Goal: Transaction & Acquisition: Purchase product/service

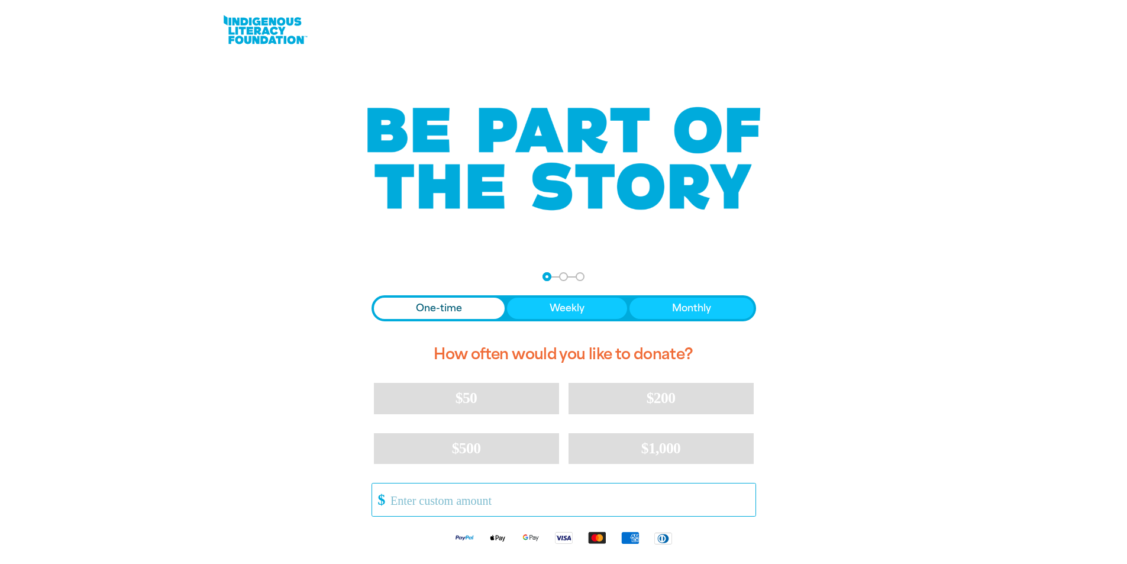
click at [431, 506] on input "Other Amount" at bounding box center [568, 499] width 373 height 33
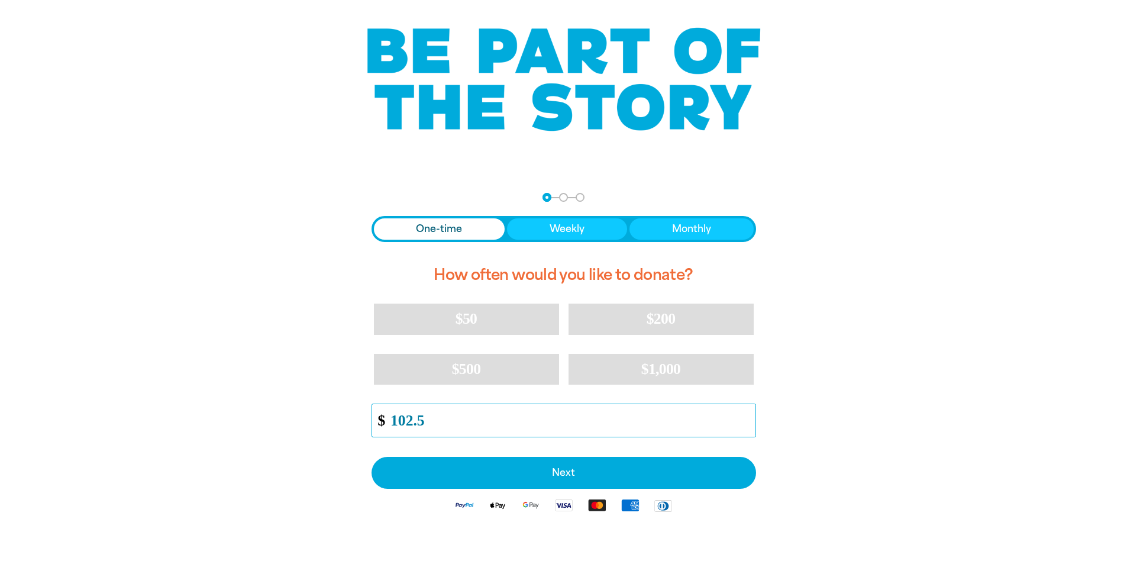
scroll to position [237, 0]
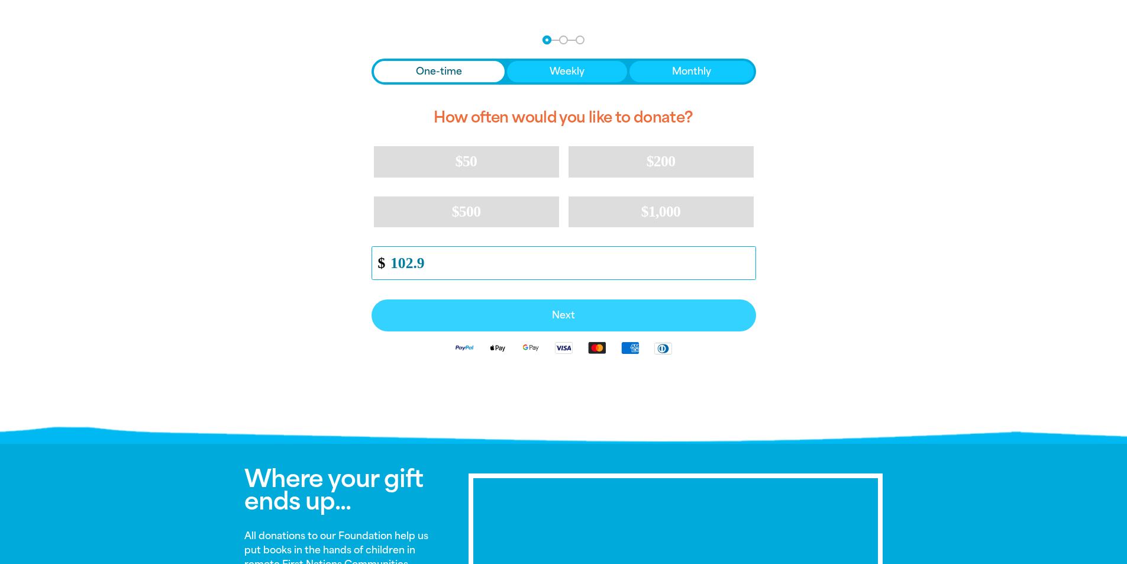
type input "102.9"
click at [578, 313] on span "Next" at bounding box center [563, 315] width 358 height 9
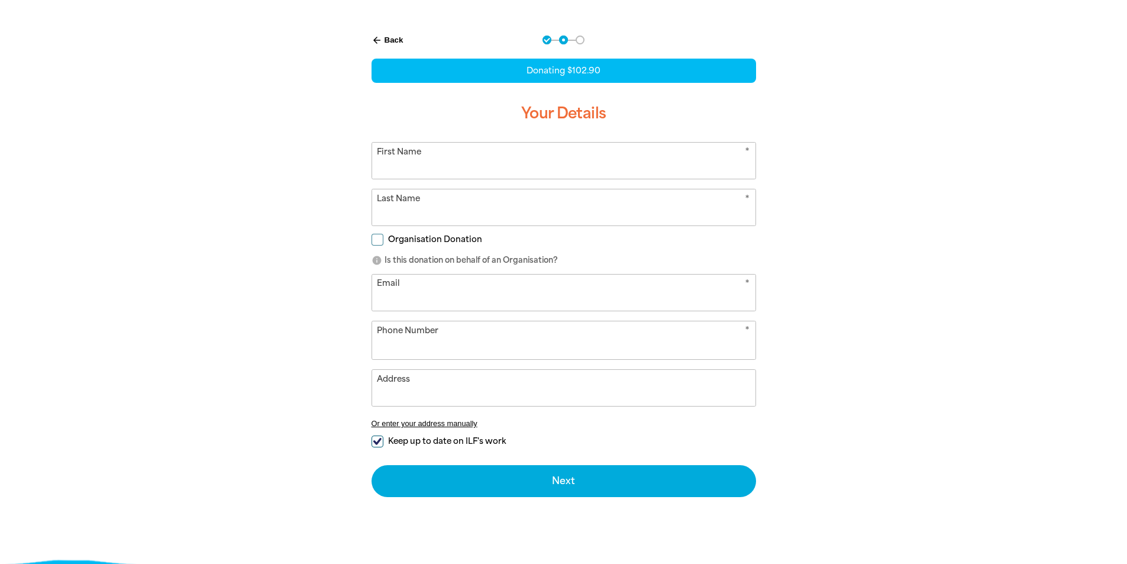
select select "AU"
click at [437, 169] on input "First Name" at bounding box center [563, 161] width 383 height 36
type input "Tarryn"
click at [434, 214] on input "Last Name" at bounding box center [563, 207] width 383 height 36
type input "Holland"
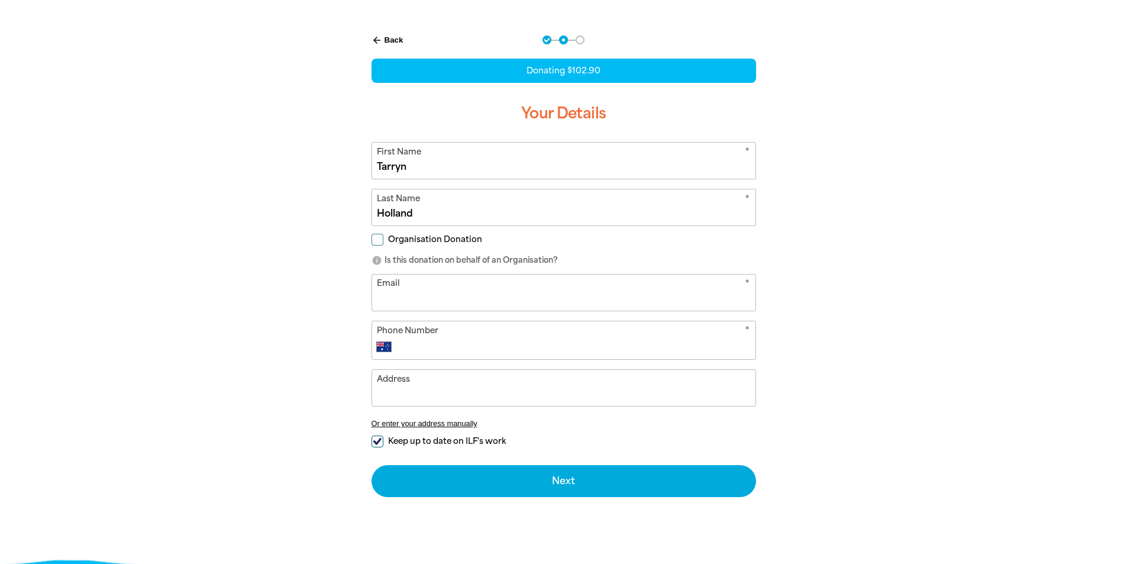
click at [378, 238] on input "Organisation Donation" at bounding box center [377, 240] width 12 height 12
checkbox input "true"
select select "AU"
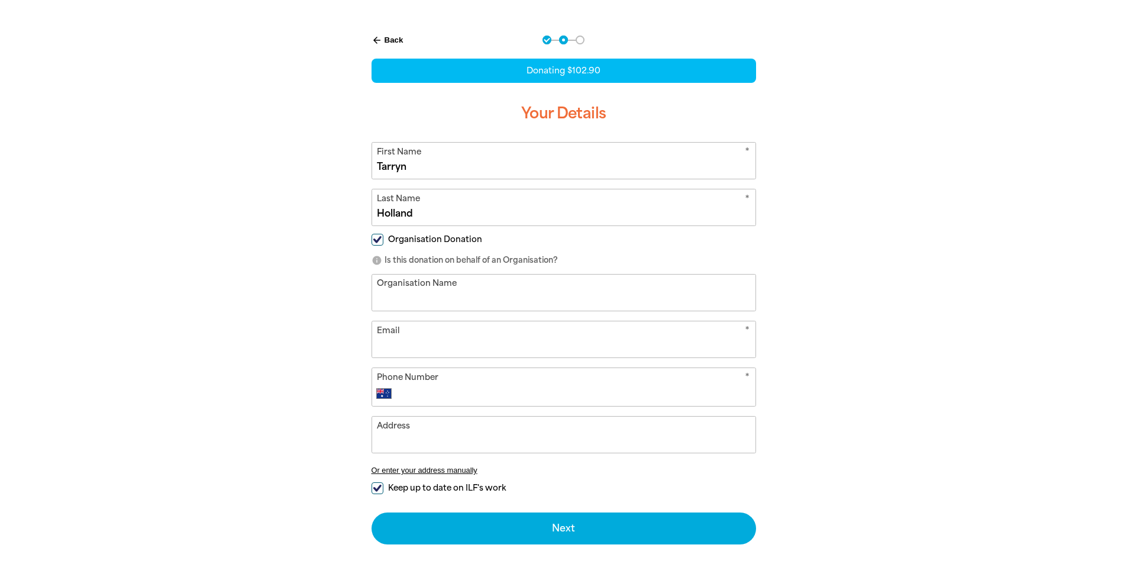
click at [410, 296] on input "Organisation Name" at bounding box center [563, 292] width 383 height 36
type input "St Kilda & Balaclava Kindergarten"
click at [396, 333] on input "Email" at bounding box center [563, 339] width 383 height 36
type input "[EMAIL_ADDRESS][DOMAIN_NAME]"
click at [429, 389] on input "Phone Number" at bounding box center [575, 393] width 350 height 14
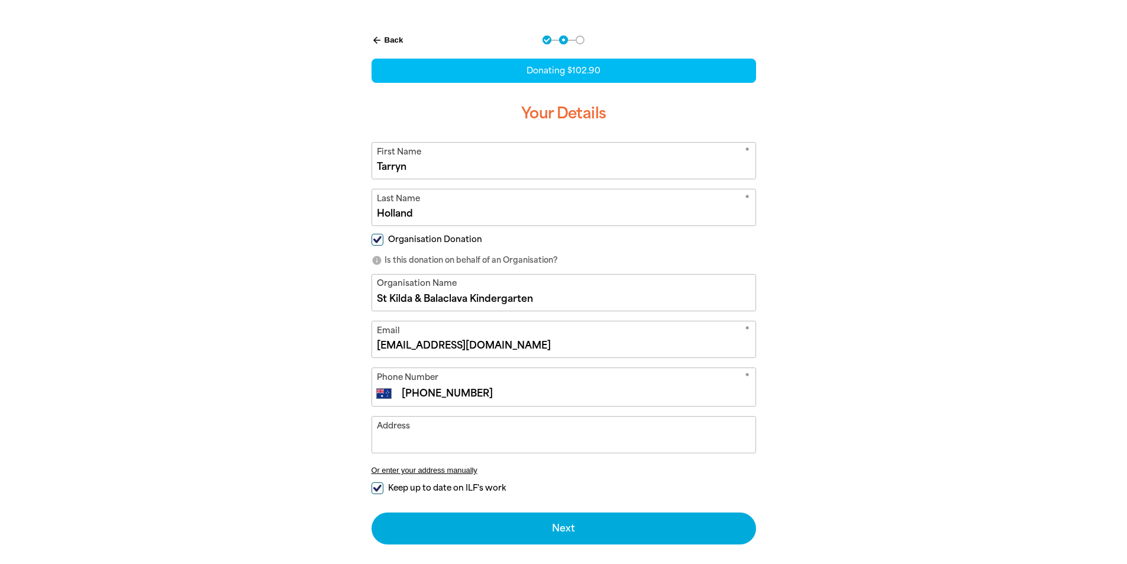
type input "[PHONE_NUMBER]"
click at [427, 441] on input "Address" at bounding box center [563, 434] width 383 height 36
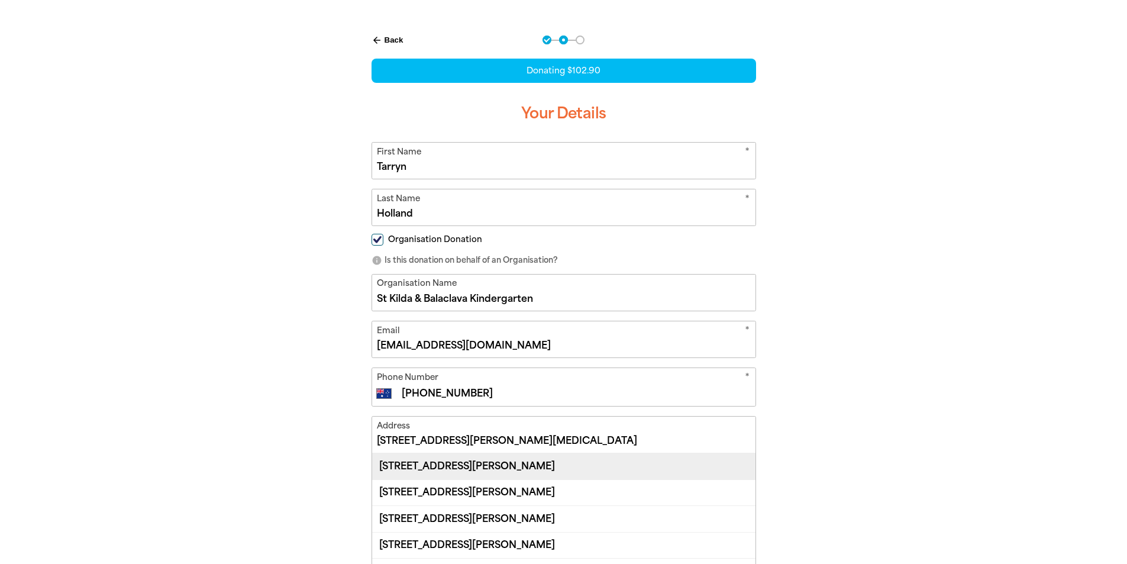
click at [487, 462] on div "[STREET_ADDRESS][PERSON_NAME]" at bounding box center [563, 465] width 383 height 25
type input "[STREET_ADDRESS][PERSON_NAME]"
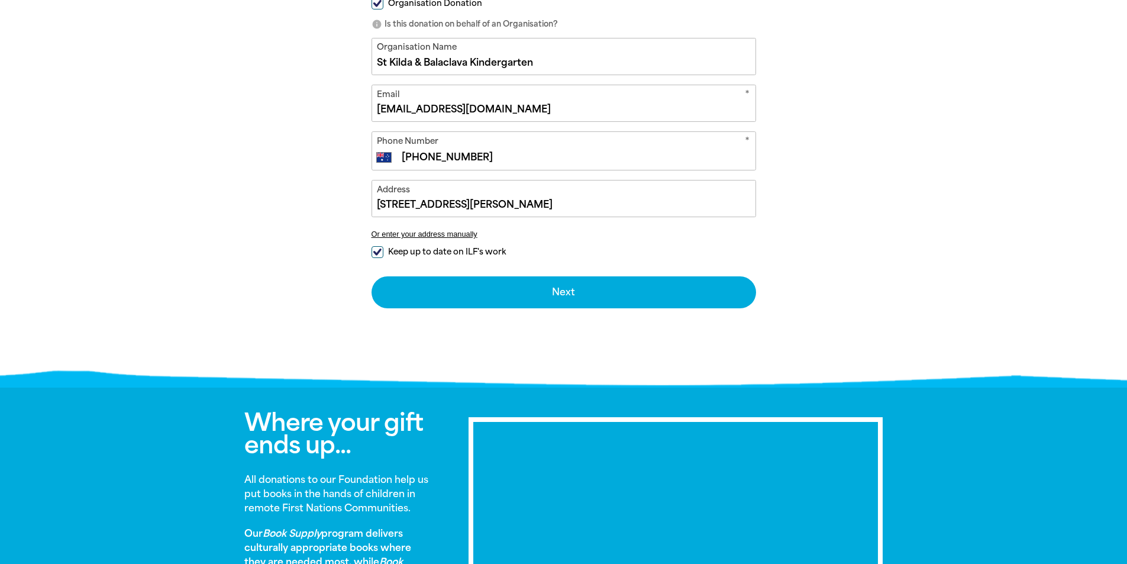
scroll to position [473, 0]
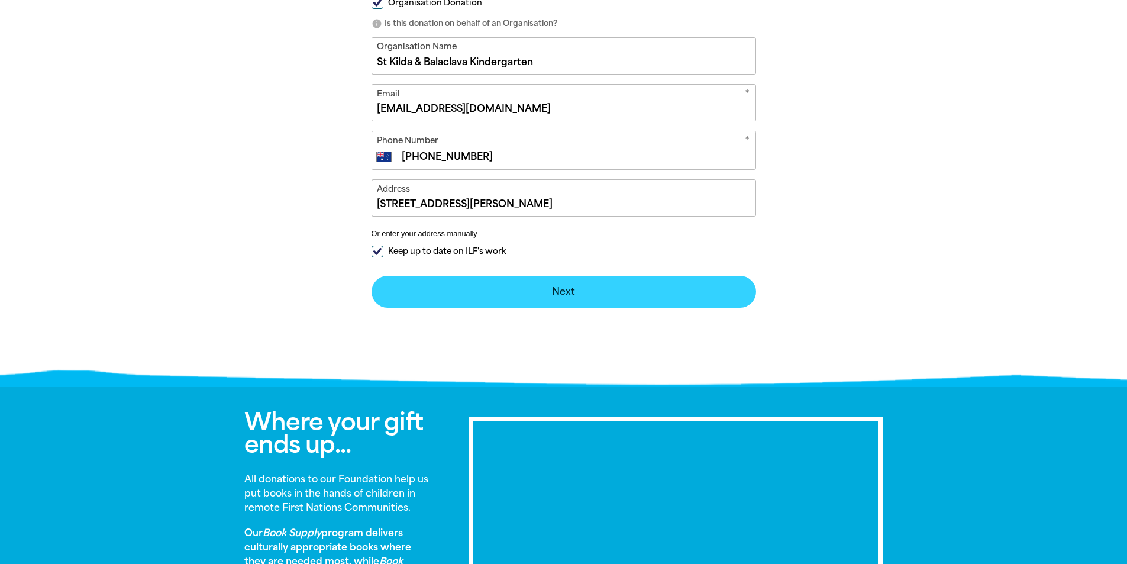
click at [626, 285] on button "Next chevron_right" at bounding box center [563, 292] width 384 height 32
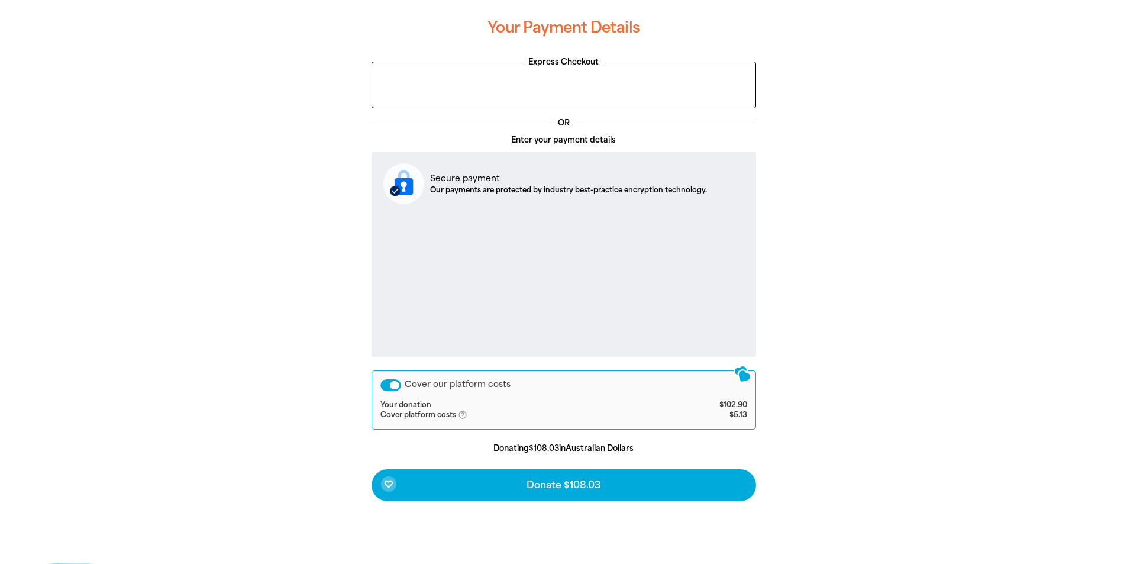
scroll to position [303, 0]
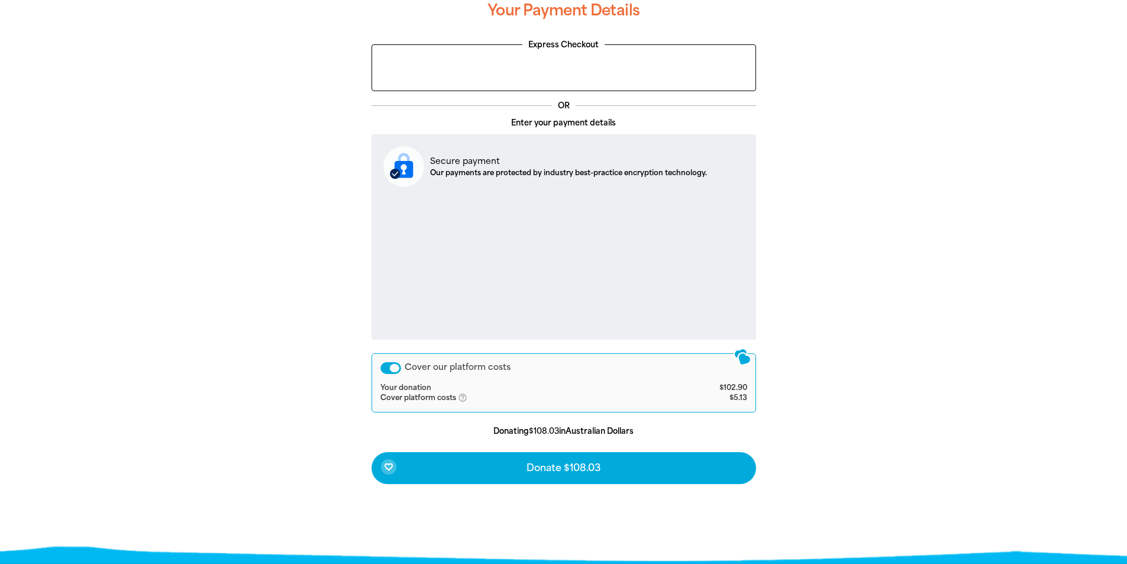
click at [384, 369] on div "Cover our platform costs" at bounding box center [390, 368] width 21 height 12
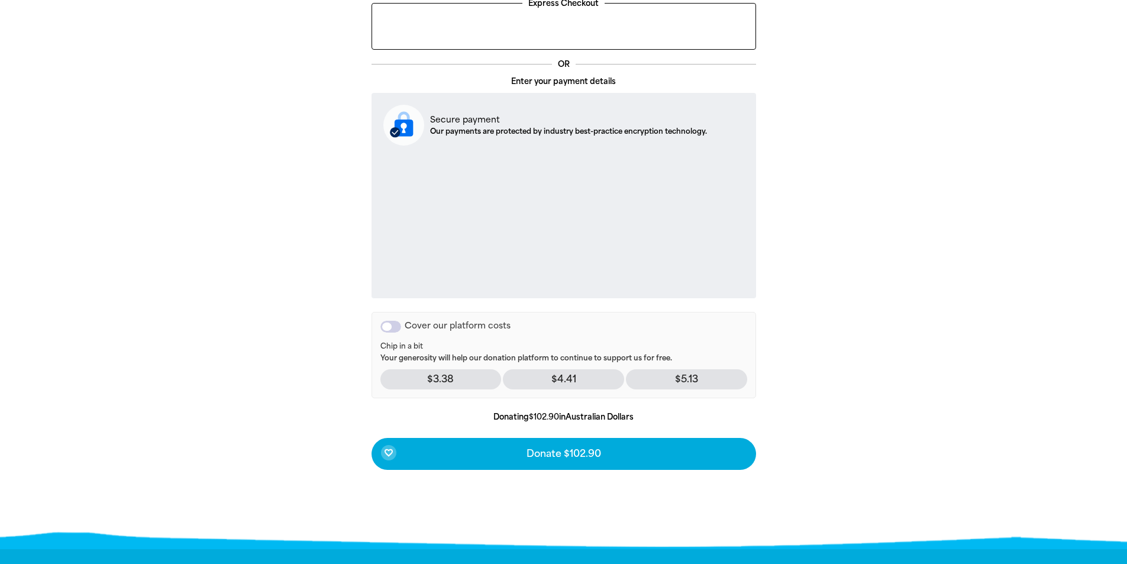
scroll to position [363, 0]
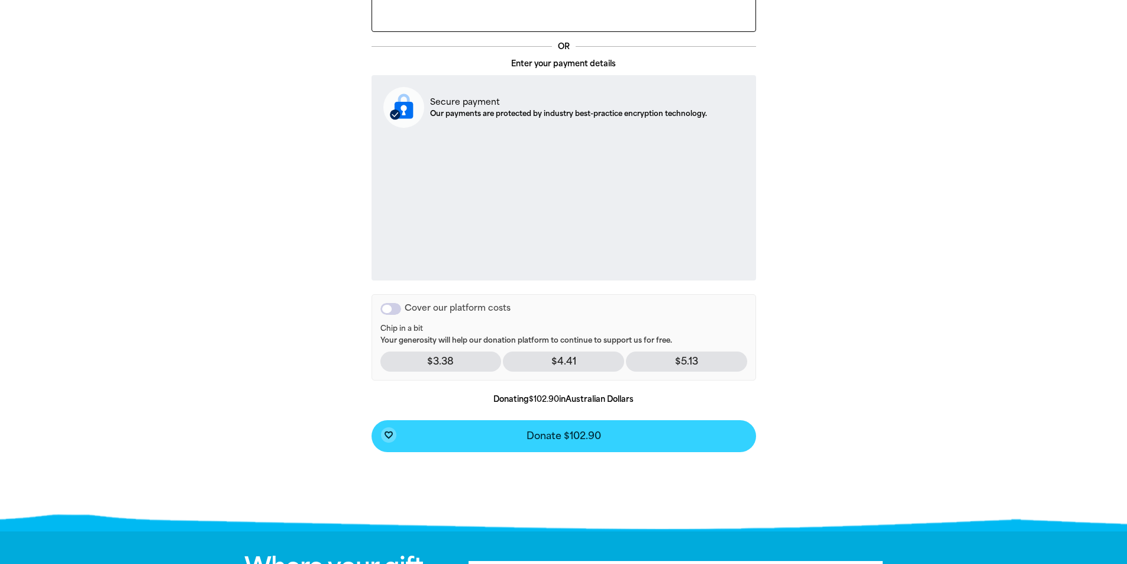
click at [582, 439] on span "Donate $102.90" at bounding box center [563, 435] width 75 height 9
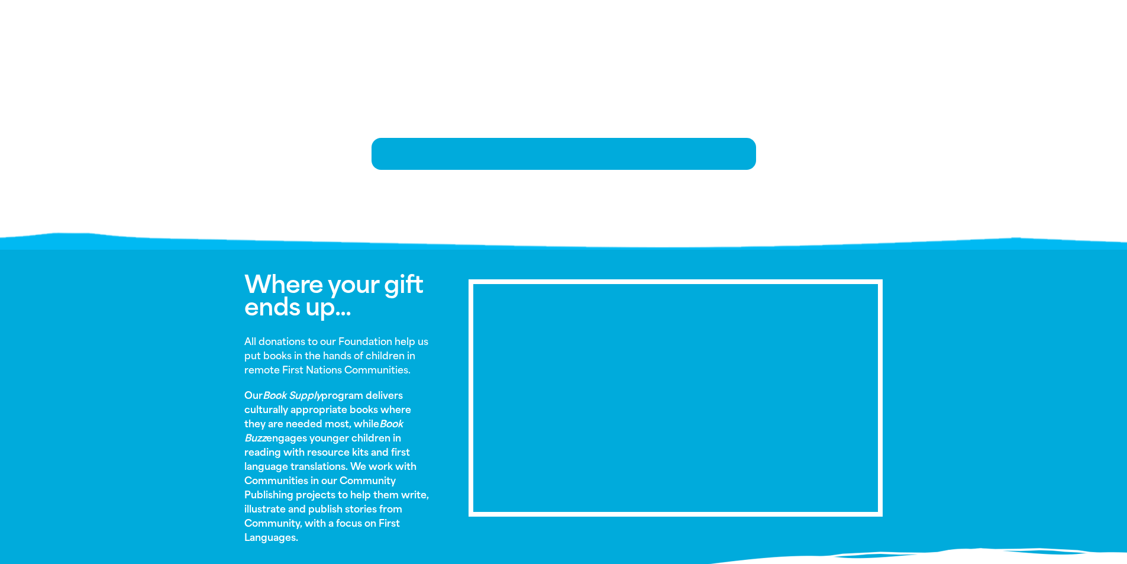
scroll to position [241, 0]
